Goal: Use online tool/utility: Utilize a website feature to perform a specific function

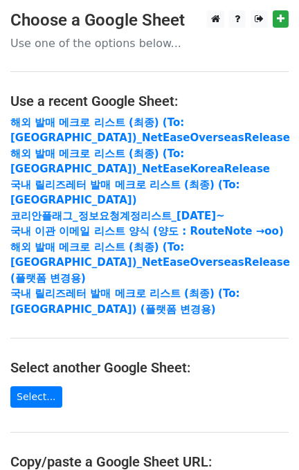
scroll to position [184, 0]
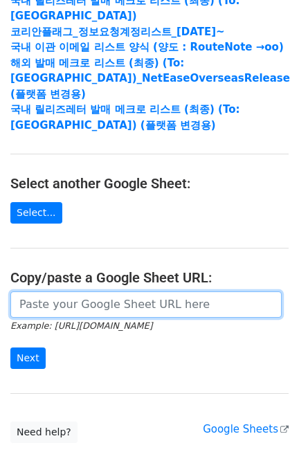
click at [98, 304] on input "url" at bounding box center [146, 305] width 272 height 26
paste input "https://docs.google.com/spreadsheets/d/1PqhN25DqTE7cknRQ7tPKV69PWXiE_dEo5T_w5FT…"
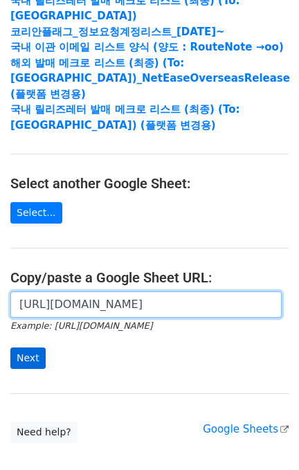
type input "https://docs.google.com/spreadsheets/d/1PqhN25DqTE7cknRQ7tPKV69PWXiE_dEo5T_w5FT…"
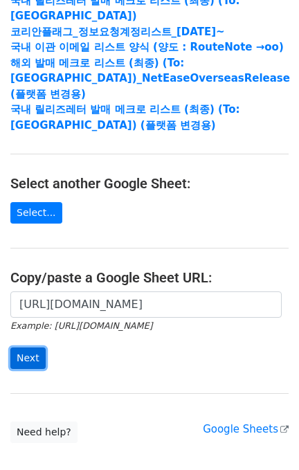
click at [42, 364] on input "Next" at bounding box center [27, 358] width 35 height 21
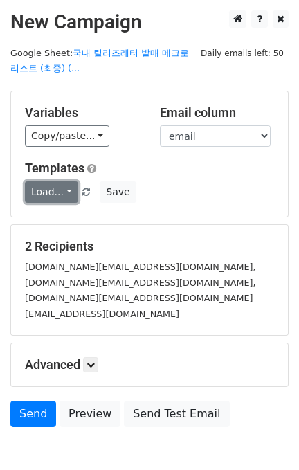
click at [61, 192] on link "Load..." at bounding box center [51, 192] width 53 height 21
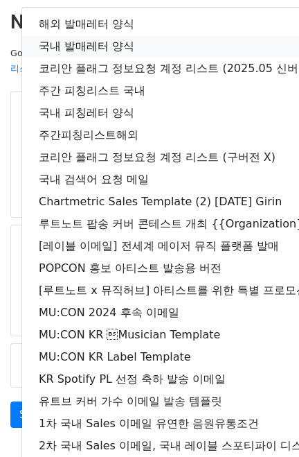
click at [94, 52] on link "국내 발매레터 양식" at bounding box center [244, 46] width 445 height 22
